Goal: Use online tool/utility: Utilize a website feature to perform a specific function

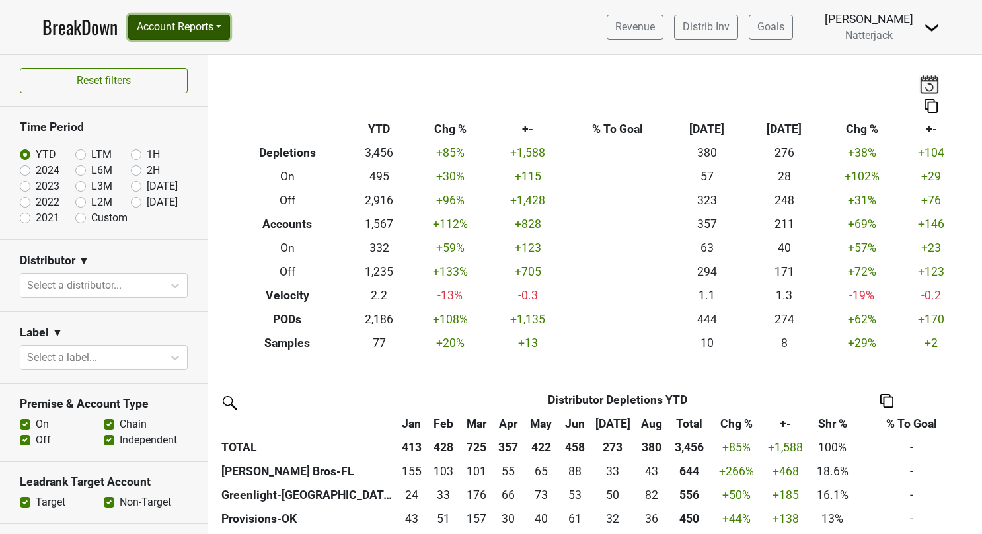
click at [229, 28] on button "Account Reports" at bounding box center [179, 27] width 102 height 25
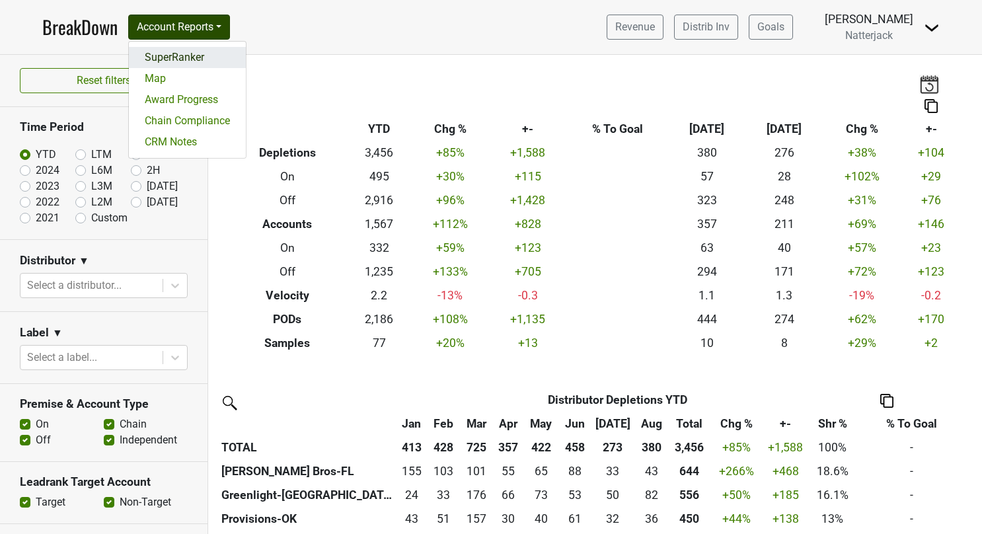
click at [188, 57] on link "SuperRanker" at bounding box center [187, 57] width 117 height 21
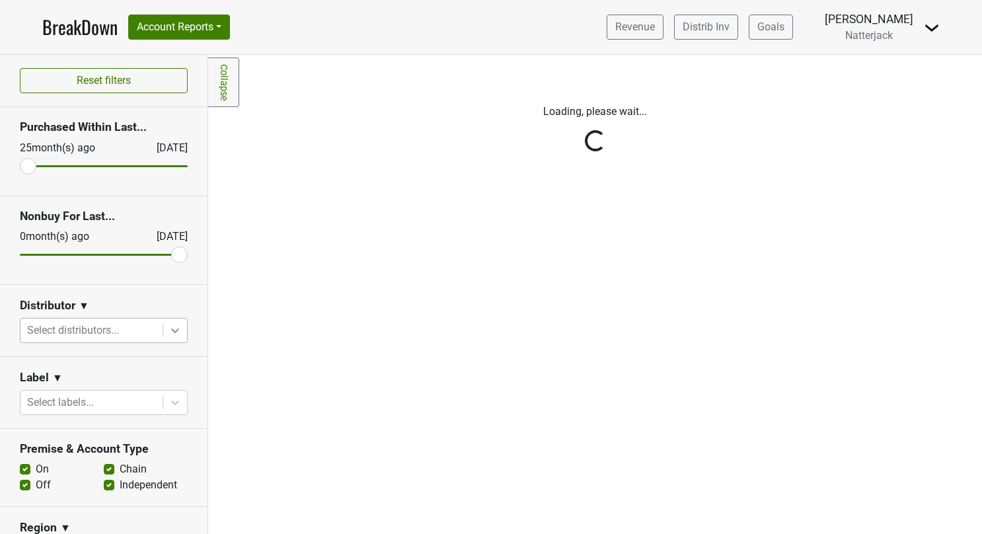
click at [168, 332] on icon at bounding box center [174, 330] width 13 height 13
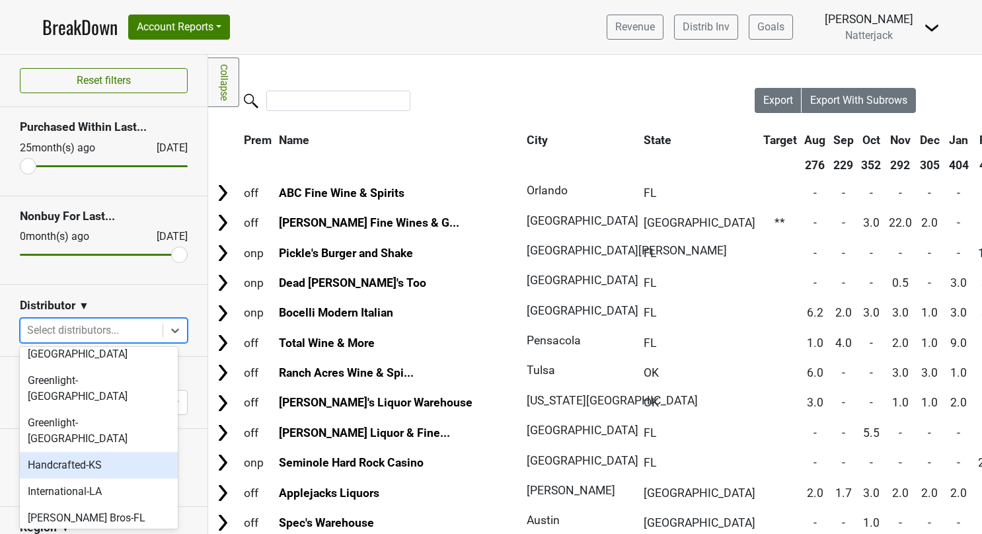
scroll to position [95, 0]
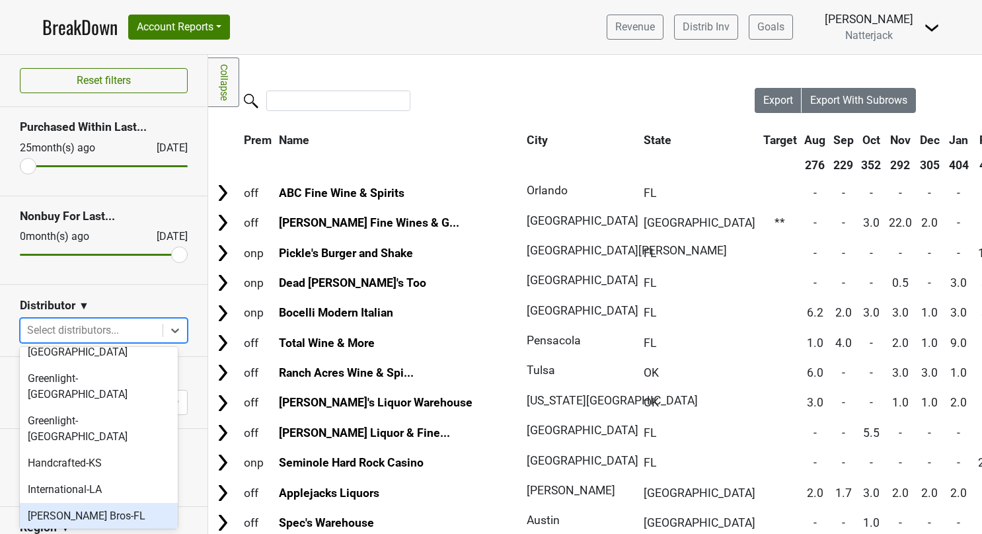
click at [98, 503] on div "[PERSON_NAME] Bros-FL" at bounding box center [99, 516] width 158 height 26
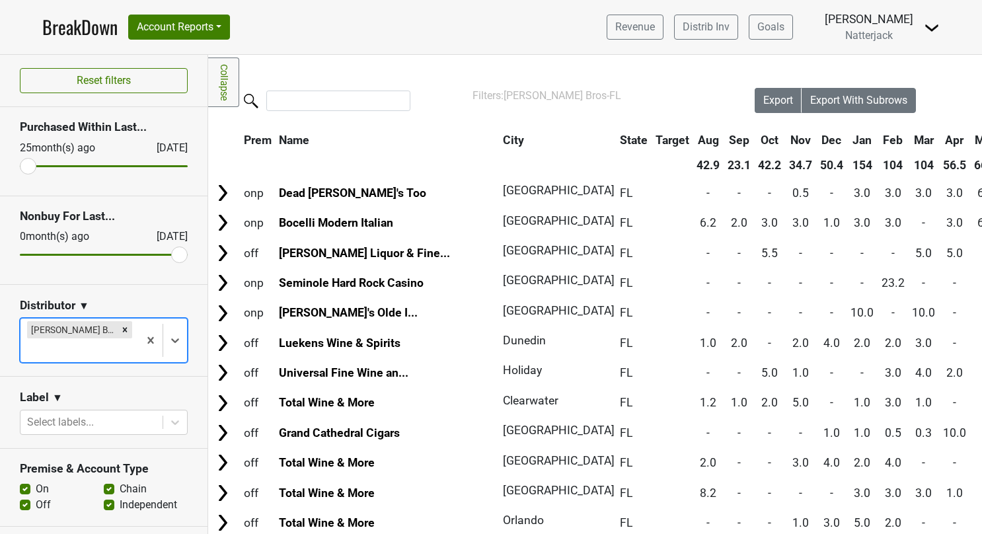
click at [36, 481] on label "On" at bounding box center [42, 489] width 13 height 16
click at [28, 481] on input "On" at bounding box center [25, 487] width 11 height 13
checkbox input "false"
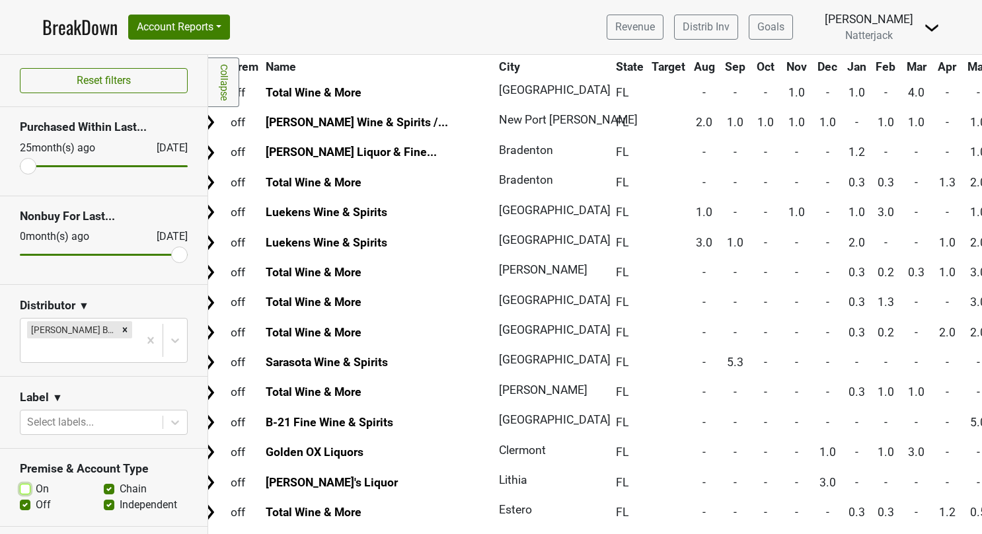
scroll to position [490, 11]
